Goal: Information Seeking & Learning: Check status

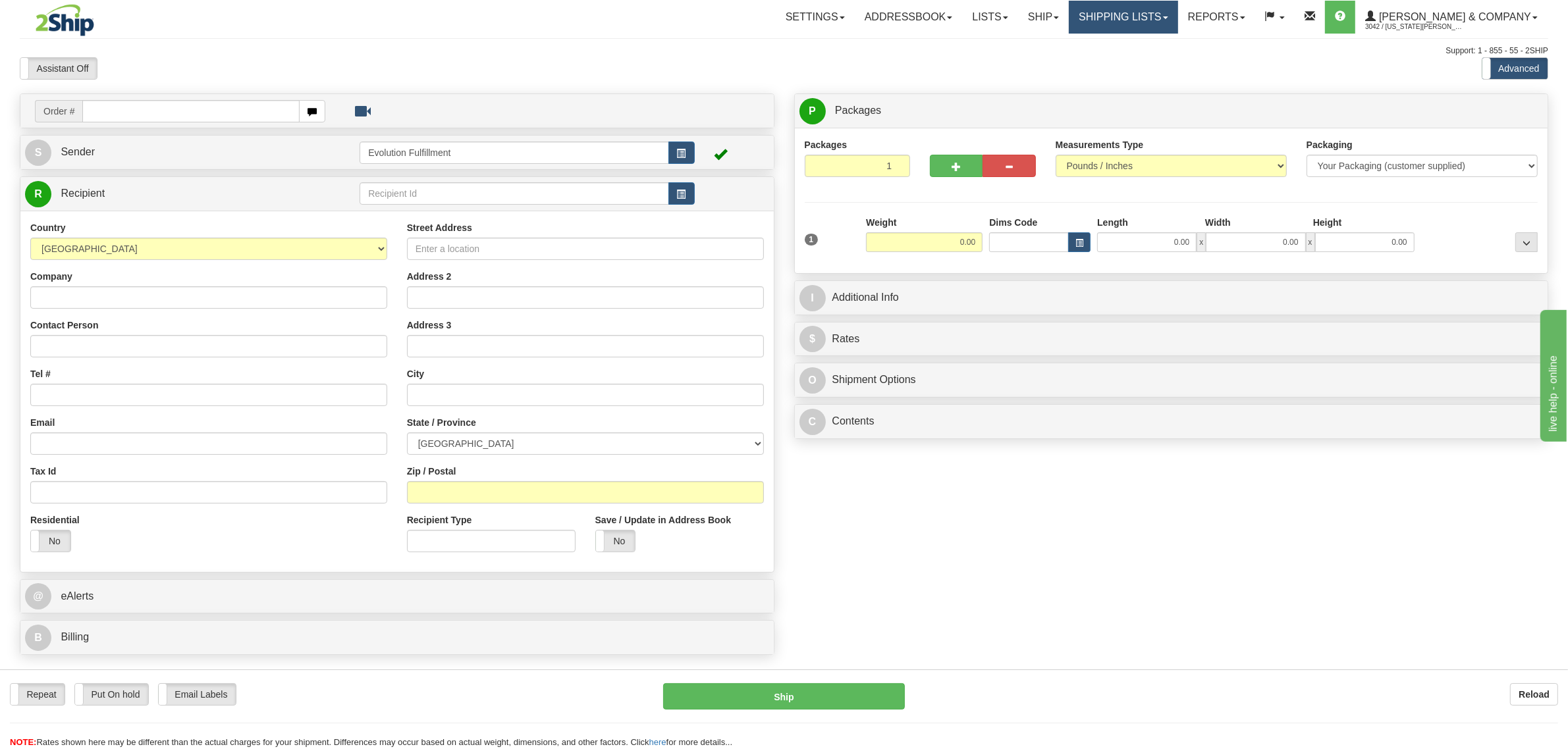
click at [1159, 21] on link "Shipping lists" at bounding box center [1123, 17] width 108 height 33
click at [1146, 59] on span "Search Shipment History" at bounding box center [1112, 63] width 102 height 11
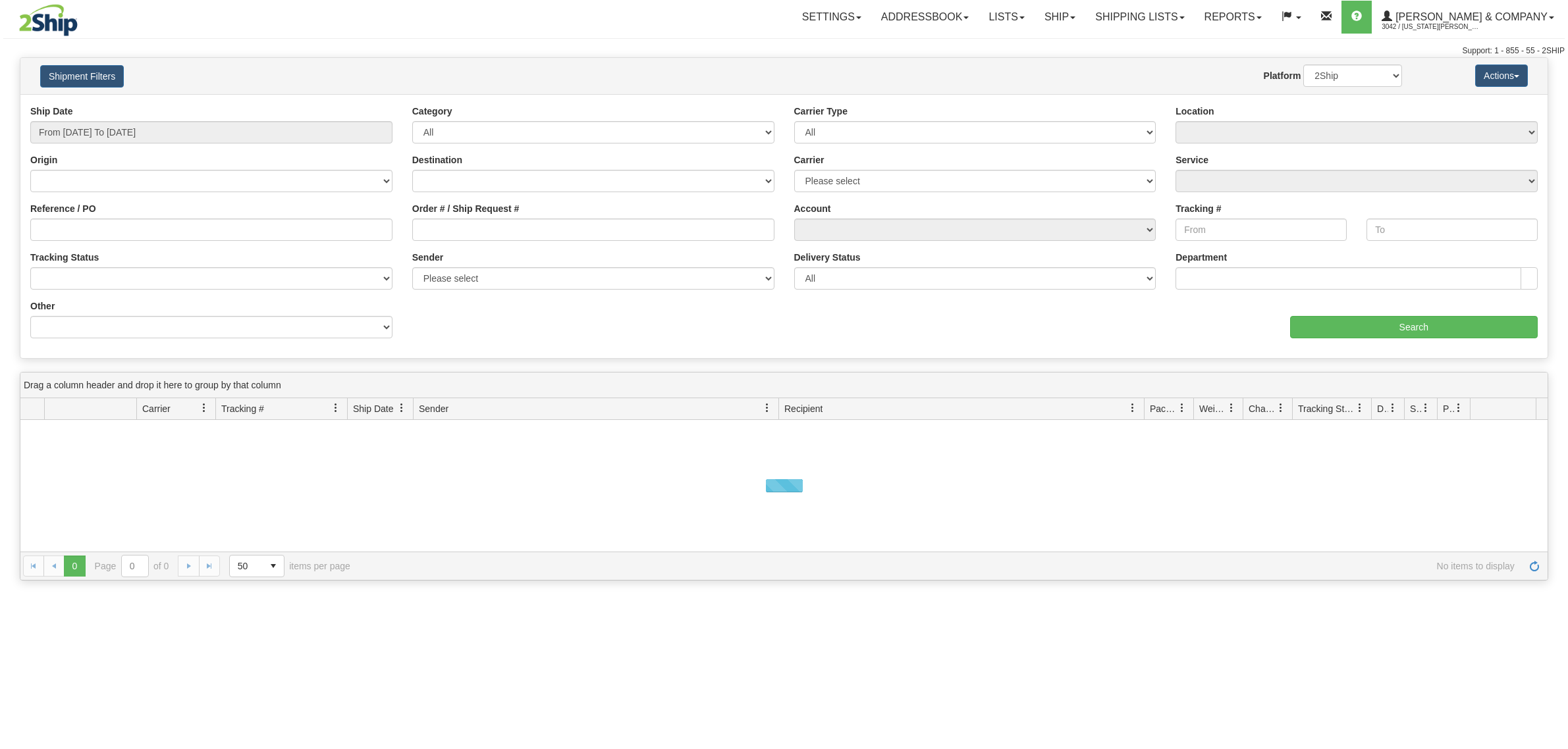
click at [65, 73] on button "Shipment Filters" at bounding box center [82, 76] width 84 height 22
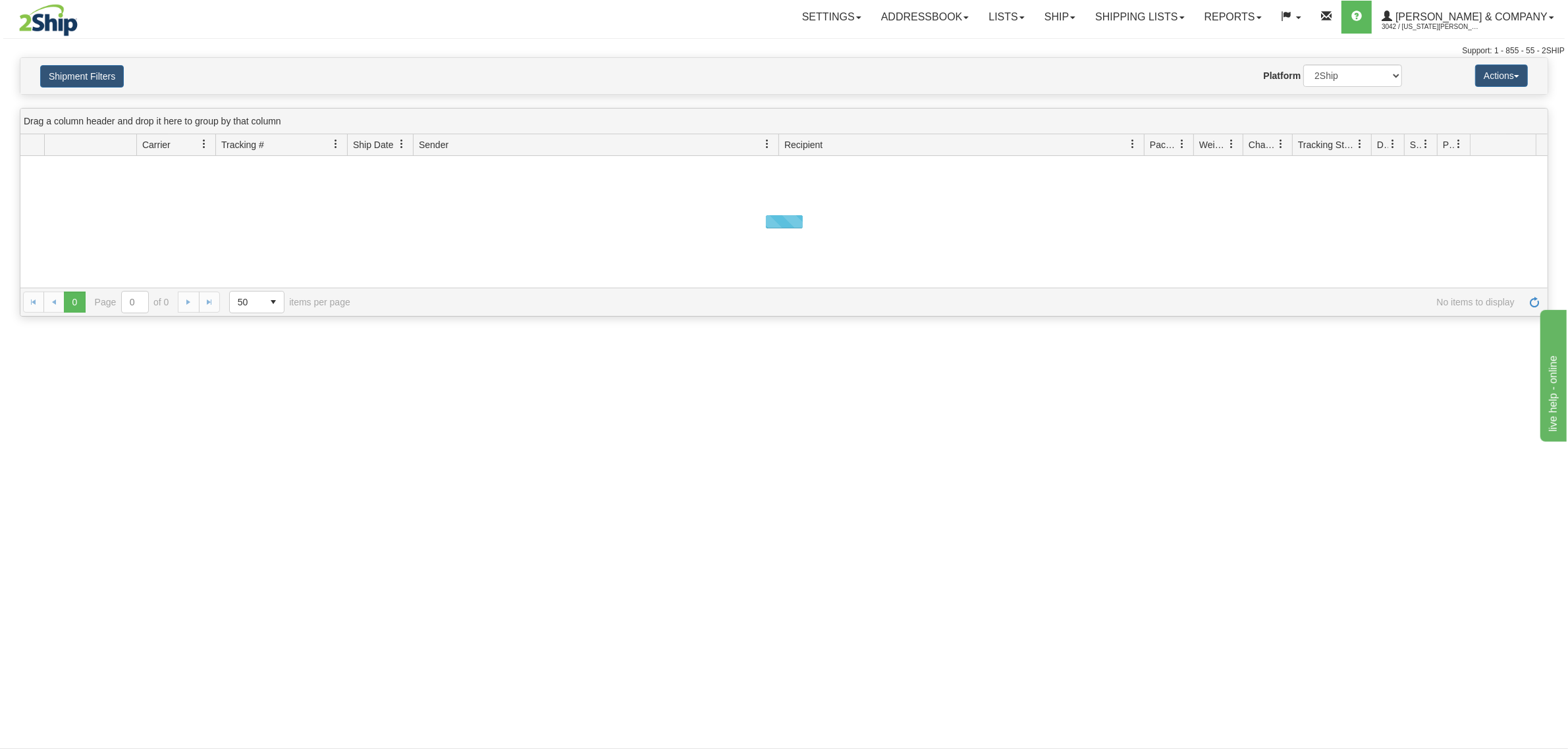
drag, startPoint x: 73, startPoint y: 57, endPoint x: 107, endPoint y: 91, distance: 48.1
click at [80, 59] on div "Shipment Filters Website Agent Nothing selected Client User Platform 2Ship Impo…" at bounding box center [784, 76] width 1527 height 36
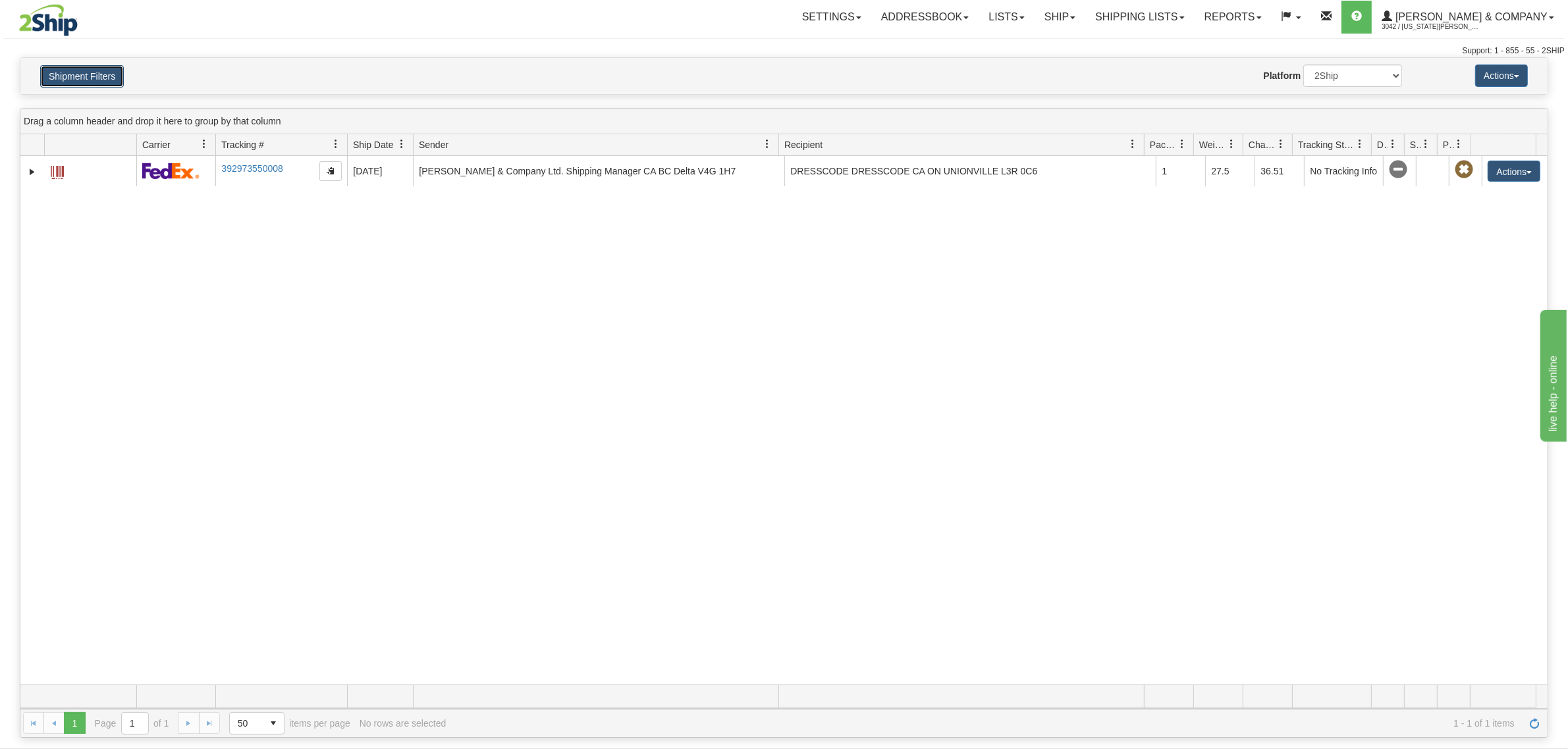
click at [100, 74] on button "Shipment Filters" at bounding box center [82, 76] width 84 height 22
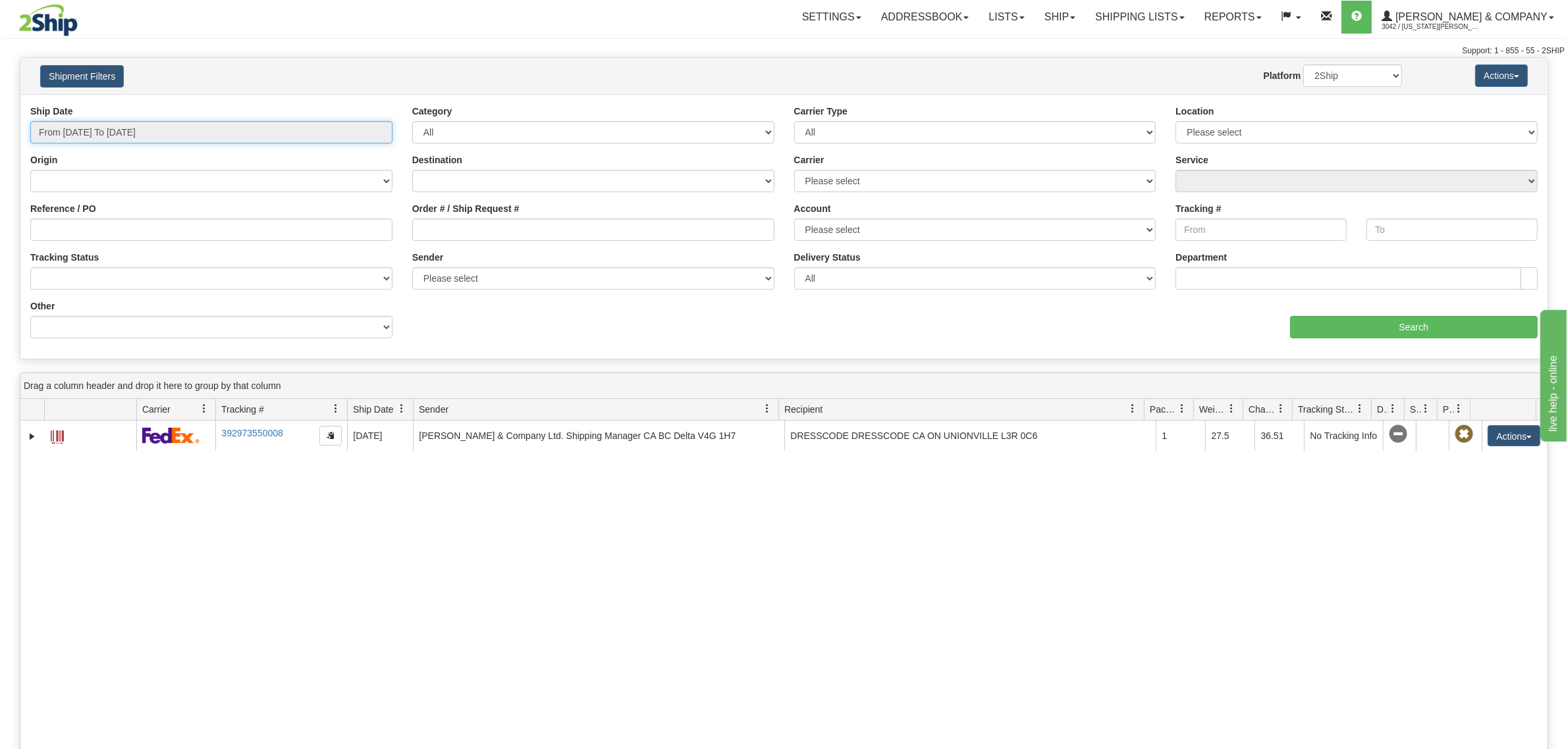
click at [106, 130] on input "From [DATE] To [DATE]" at bounding box center [211, 132] width 362 height 22
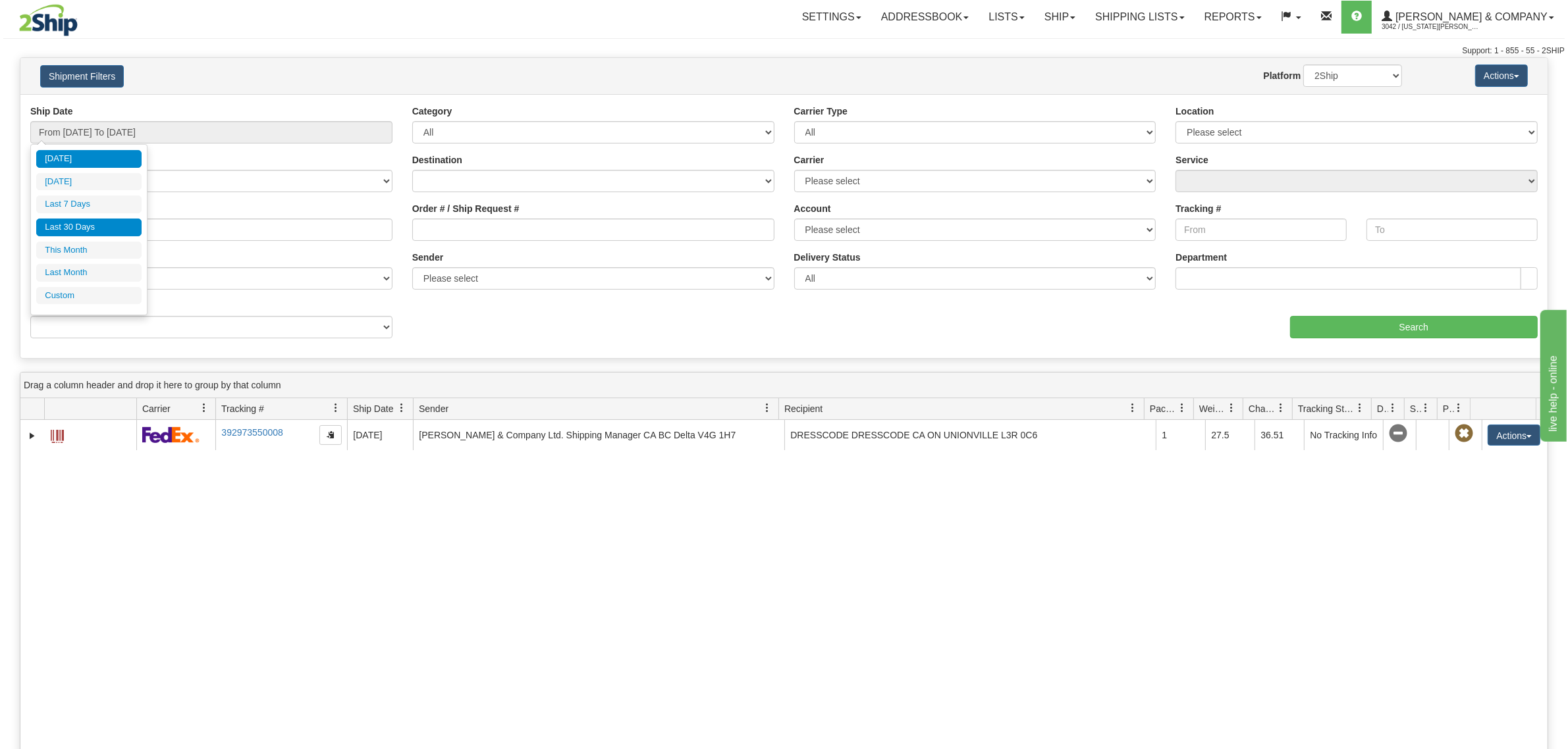
click at [87, 224] on li "Last 30 Days" at bounding box center [89, 227] width 105 height 18
type input "From [DATE] To [DATE]"
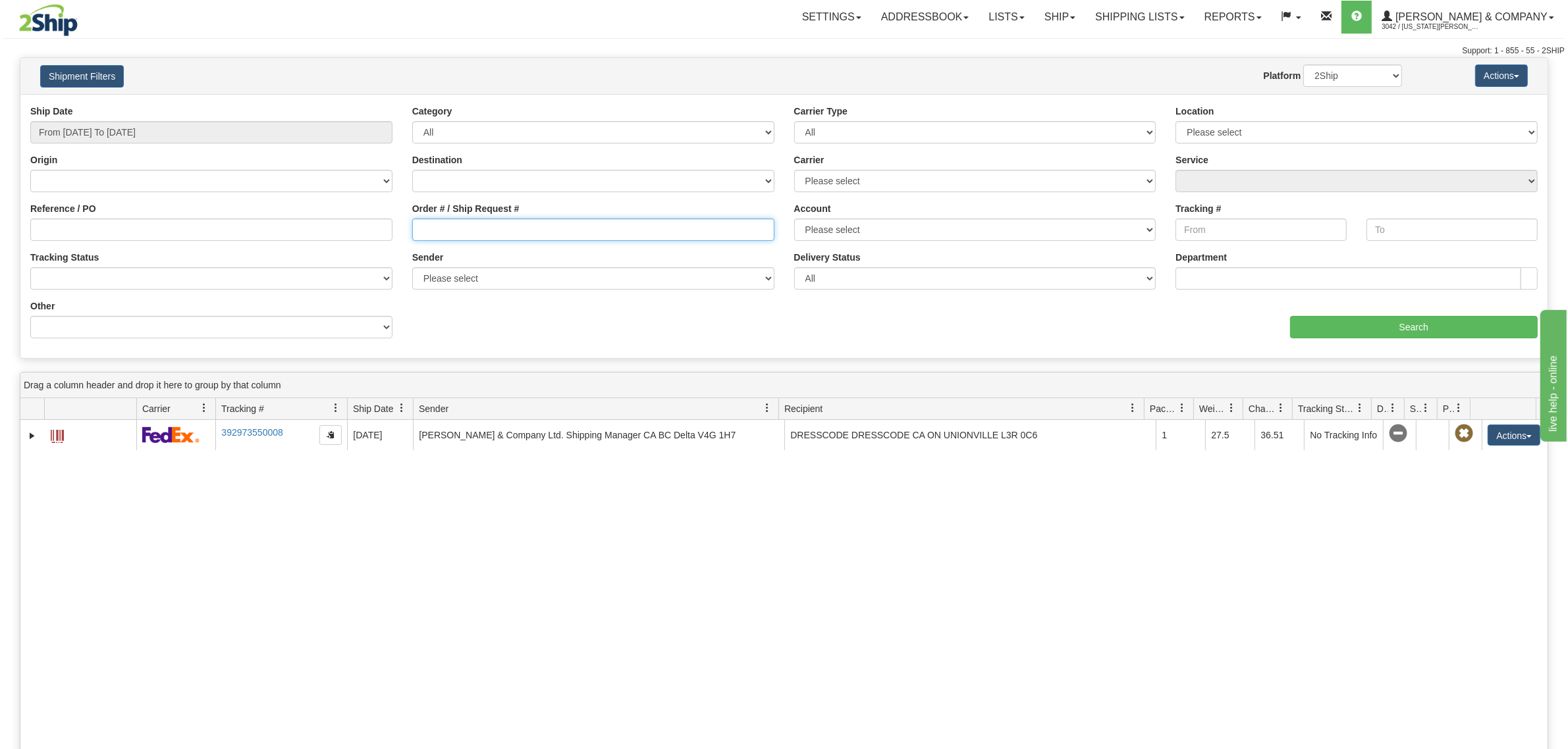
click at [469, 224] on input "Order # / Ship Request #" at bounding box center [593, 229] width 362 height 22
type input "903431"
